Goal: Task Accomplishment & Management: Manage account settings

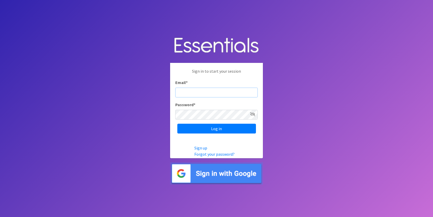
type input "michelle.brinson@athensareadiapers.com"
click at [217, 128] on input "Log in" at bounding box center [216, 129] width 79 height 10
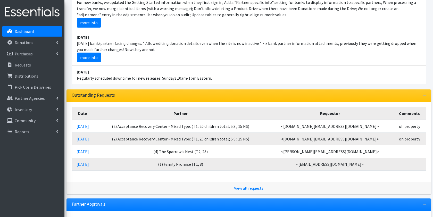
scroll to position [91, 0]
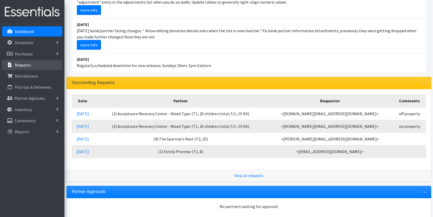
click at [38, 67] on link "Requests" at bounding box center [32, 65] width 60 height 10
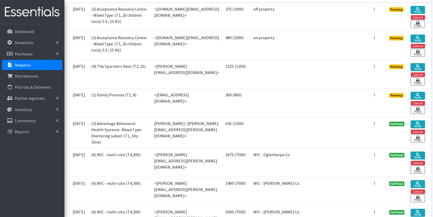
scroll to position [143, 0]
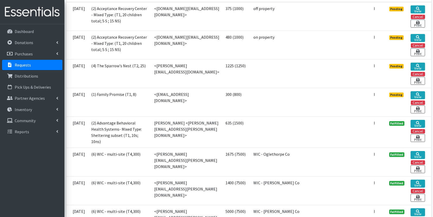
click at [136, 148] on td "(2) Advantage Behavioral Health Systems- Mixed Type: Sheltering subset (T1, 10s…" at bounding box center [119, 132] width 63 height 31
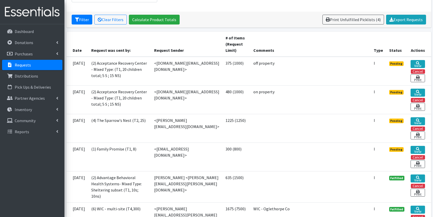
scroll to position [91, 0]
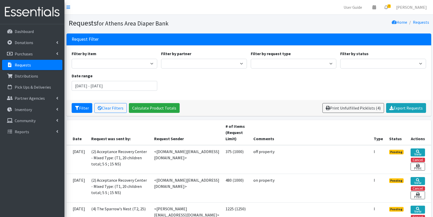
scroll to position [0, 0]
